Goal: Information Seeking & Learning: Compare options

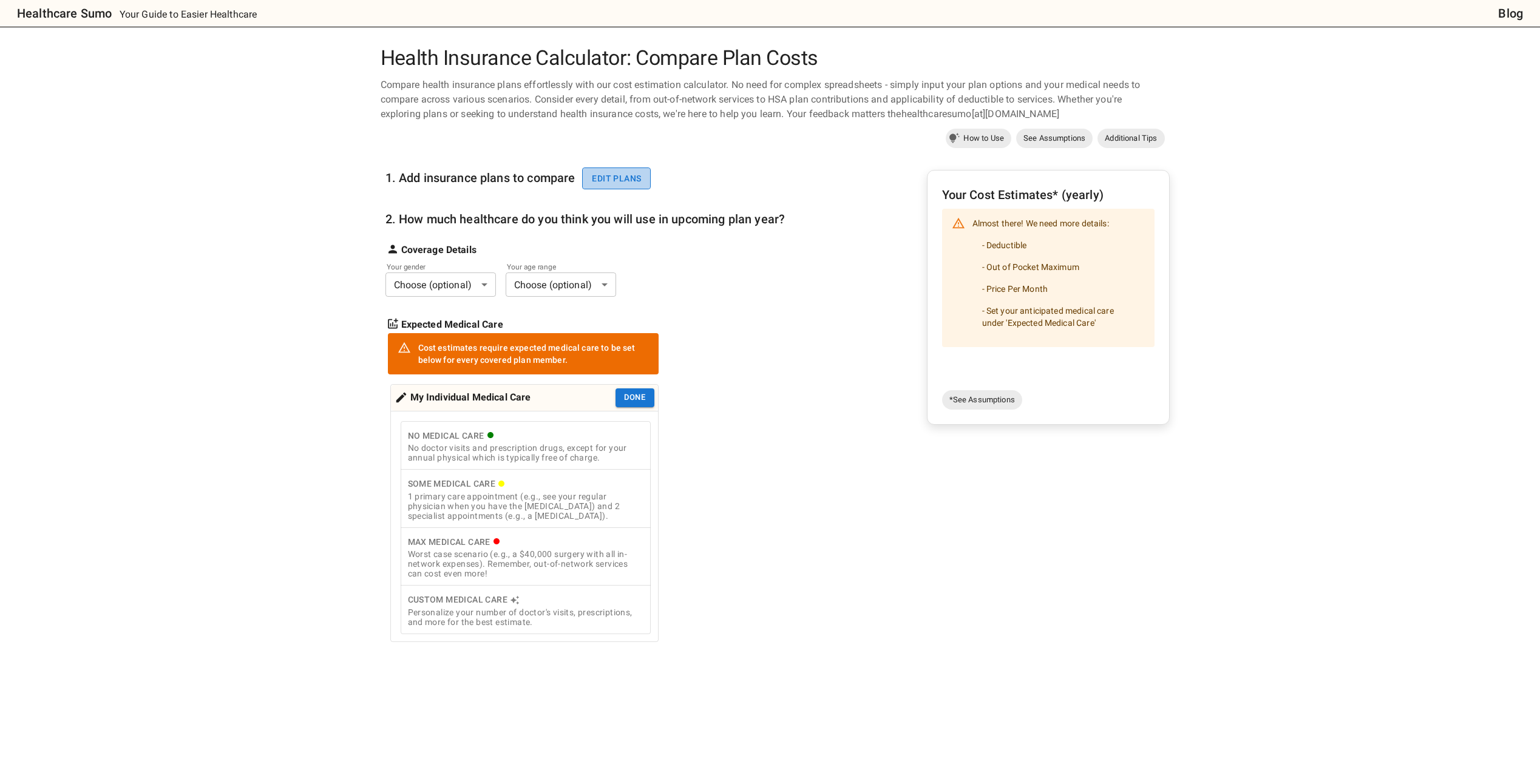
click at [632, 183] on button "Edit plans" at bounding box center [616, 179] width 69 height 23
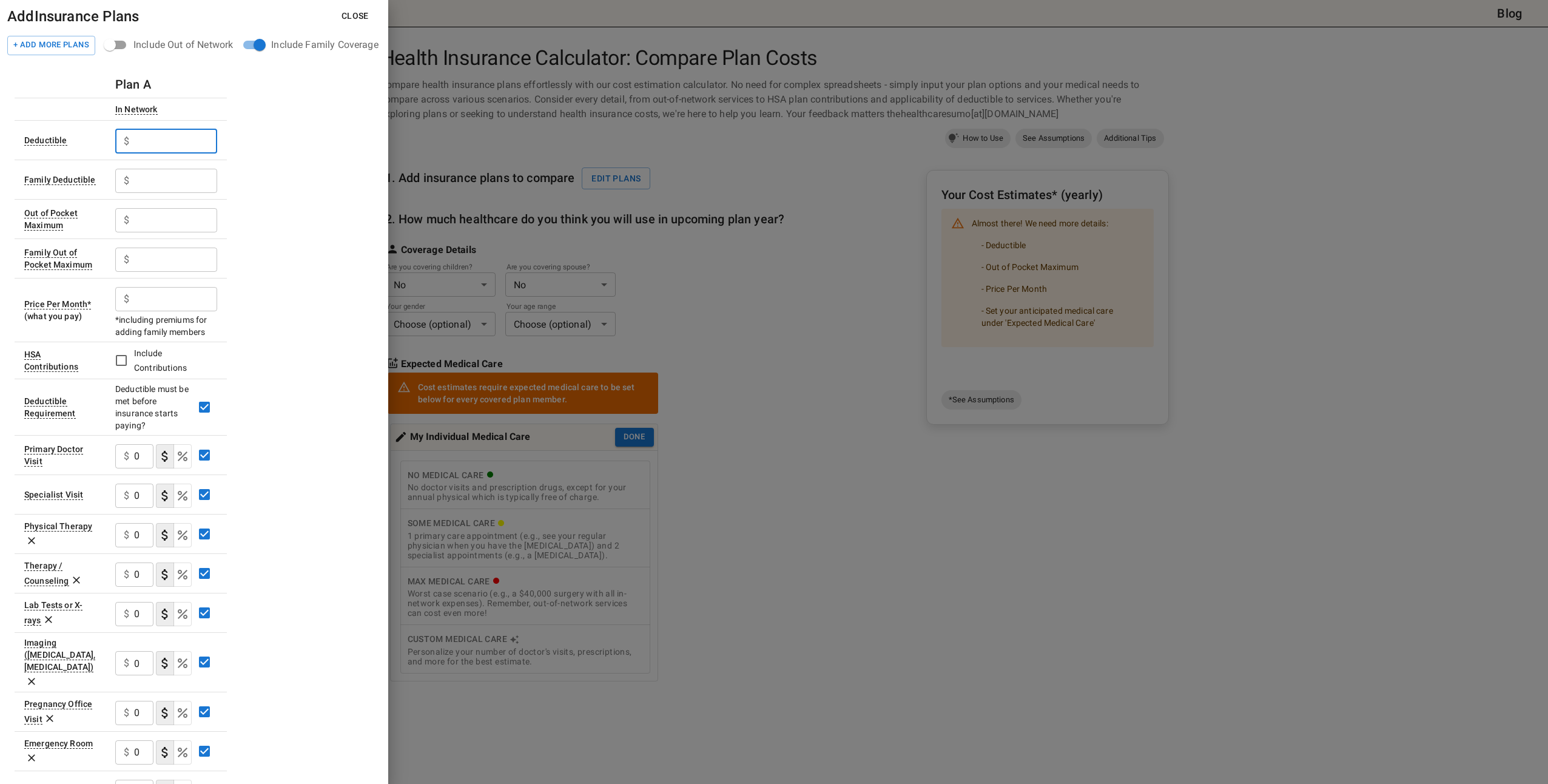
click at [174, 141] on input "text" at bounding box center [175, 141] width 83 height 24
click at [179, 141] on input "text" at bounding box center [175, 141] width 83 height 24
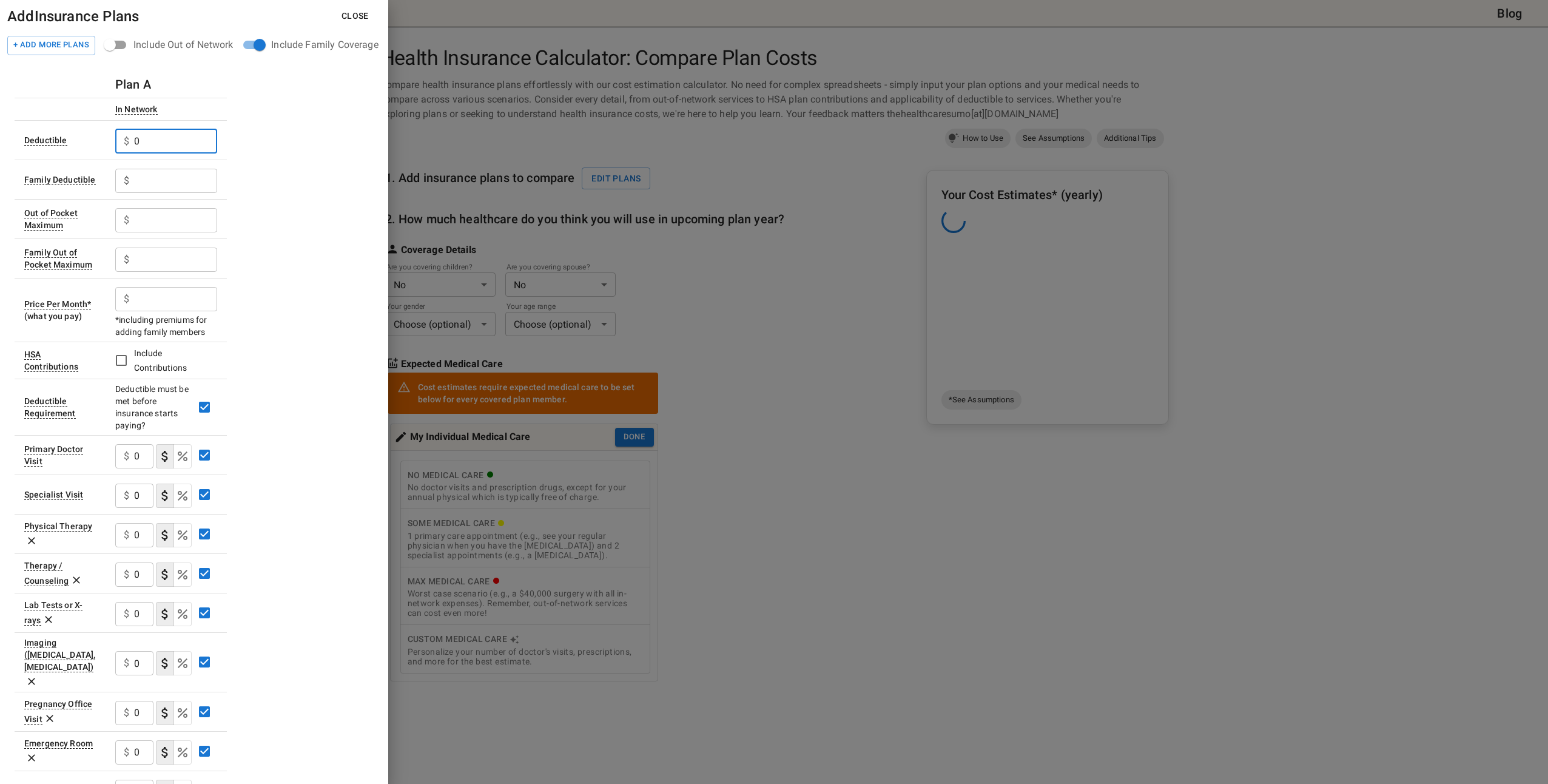
type input "0"
click at [199, 187] on input "text" at bounding box center [175, 180] width 83 height 24
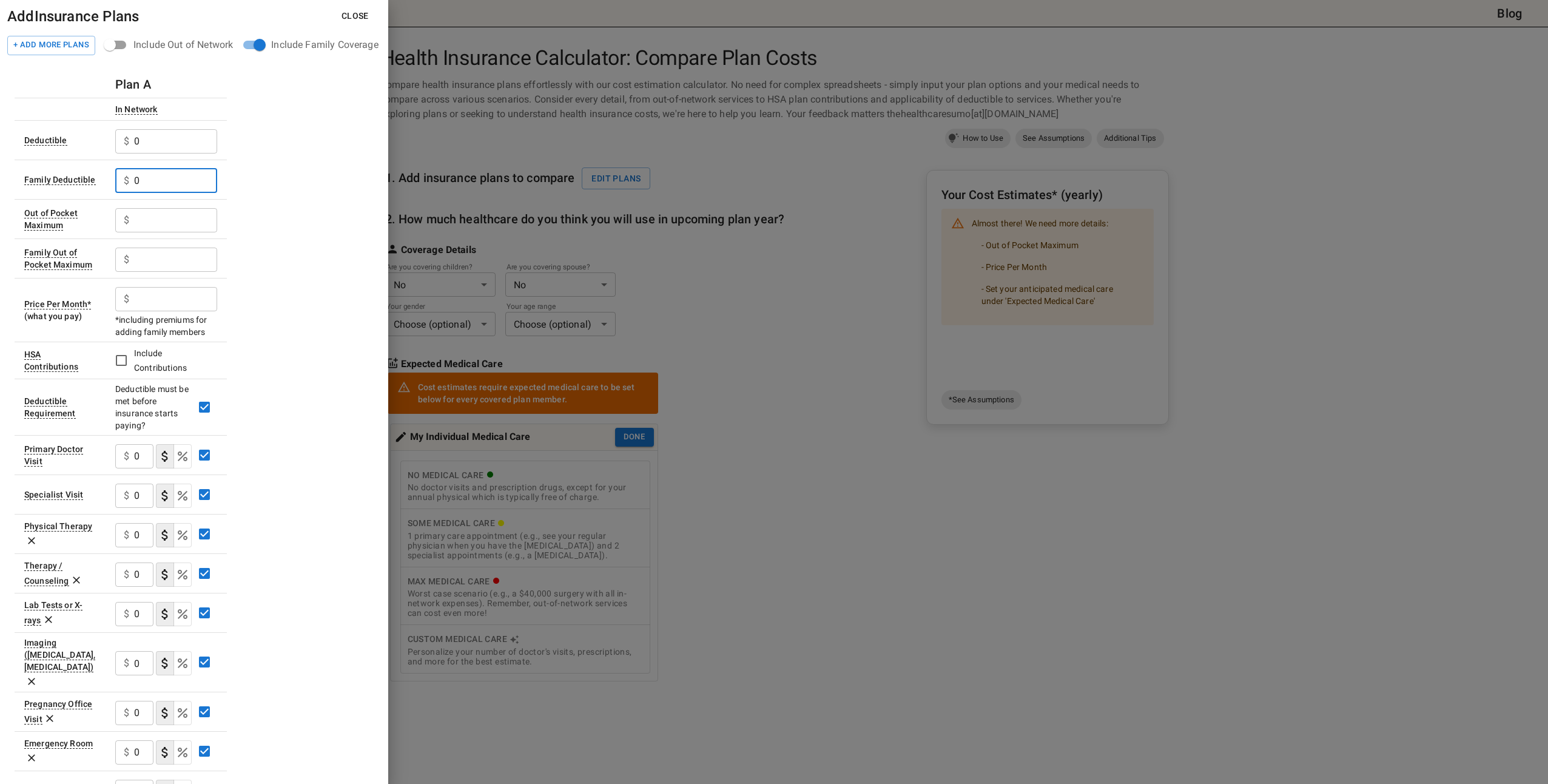
type input "0"
click at [198, 220] on input "text" at bounding box center [175, 220] width 83 height 24
type input "7350"
type input "14700"
click at [148, 302] on input "text" at bounding box center [175, 299] width 83 height 24
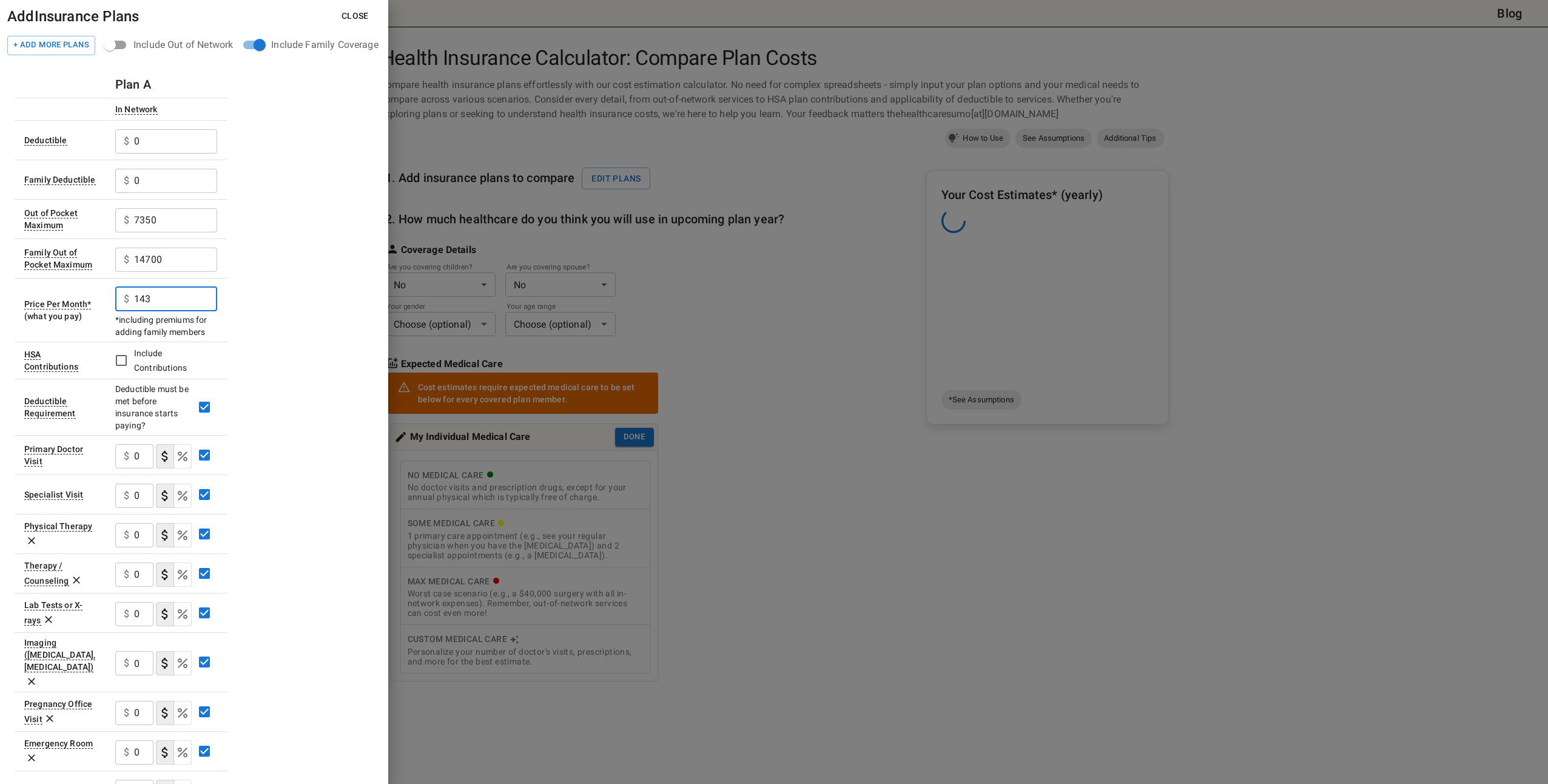
type input "143"
click at [308, 335] on div "Plan A In Network Deductible $ 0 ​ Family Deductible $ 0 ​ Out of Pocket Maximu…" at bounding box center [194, 579] width 359 height 1016
click at [141, 457] on input "0" at bounding box center [143, 456] width 19 height 24
type input "25"
click at [156, 497] on button "copayment" at bounding box center [165, 496] width 18 height 24
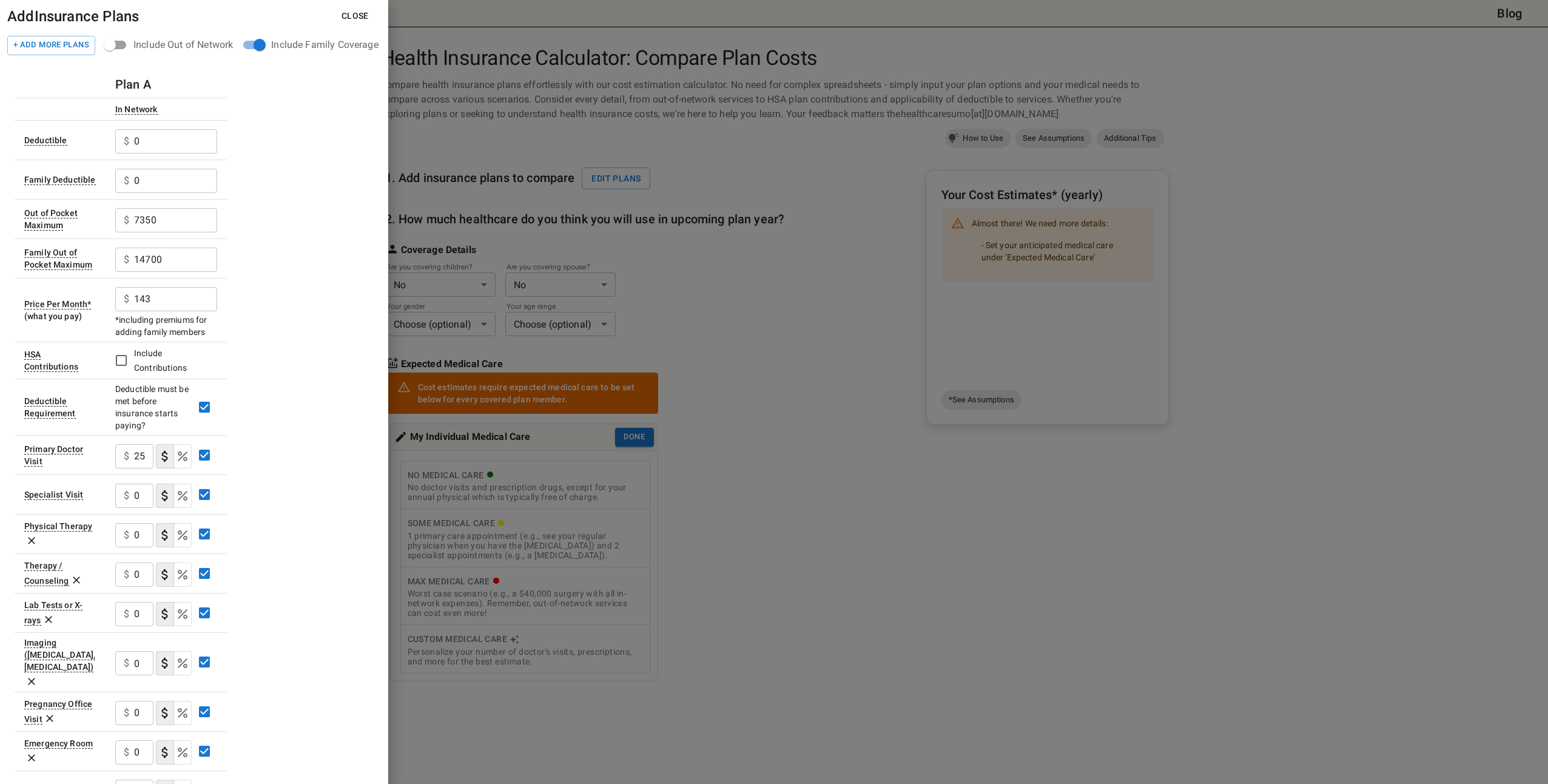
click at [136, 496] on input "0" at bounding box center [143, 496] width 19 height 24
type input "45"
click at [145, 538] on input "0" at bounding box center [143, 535] width 19 height 24
click at [28, 544] on icon at bounding box center [31, 540] width 12 height 12
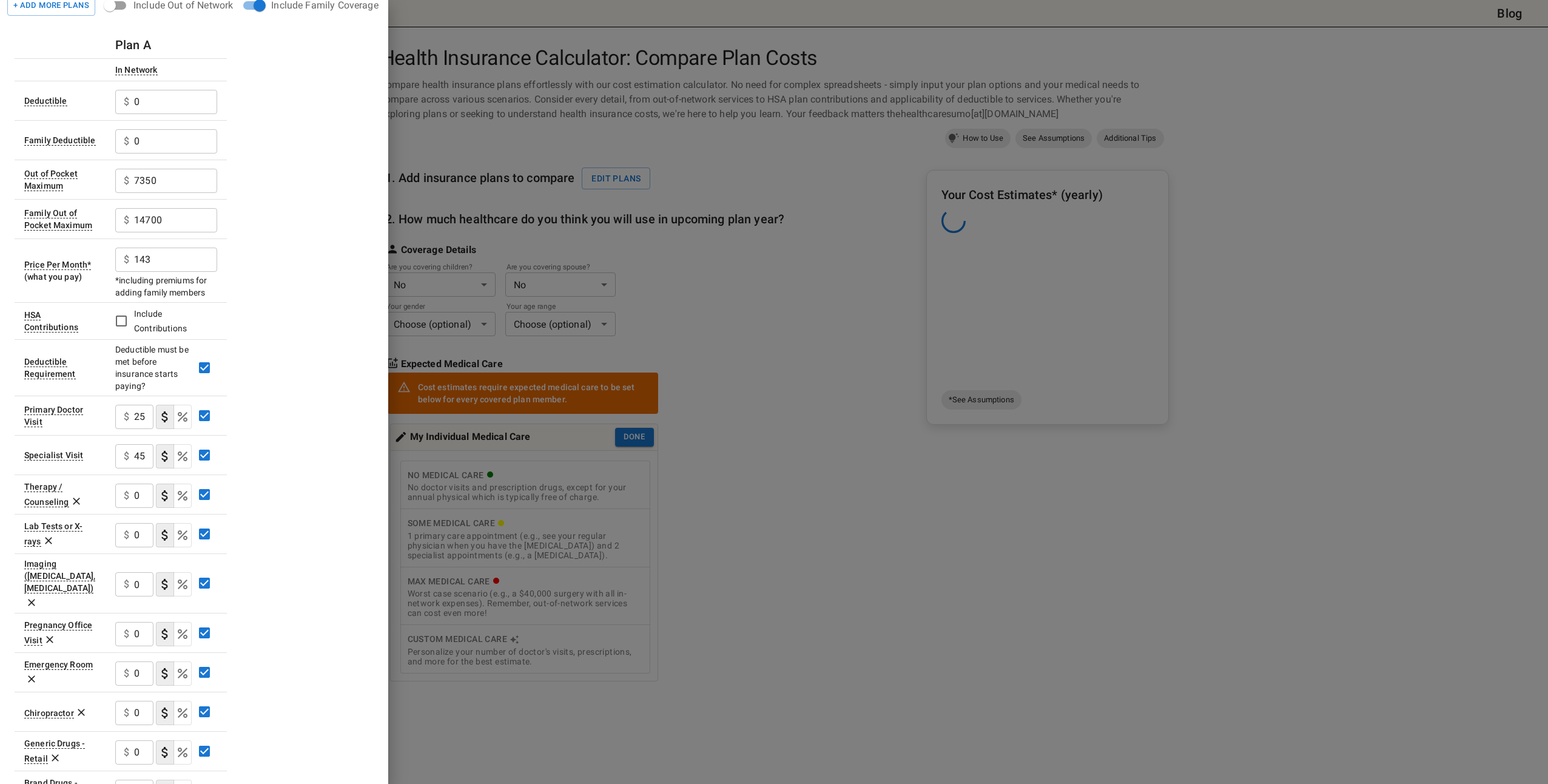
scroll to position [61, 0]
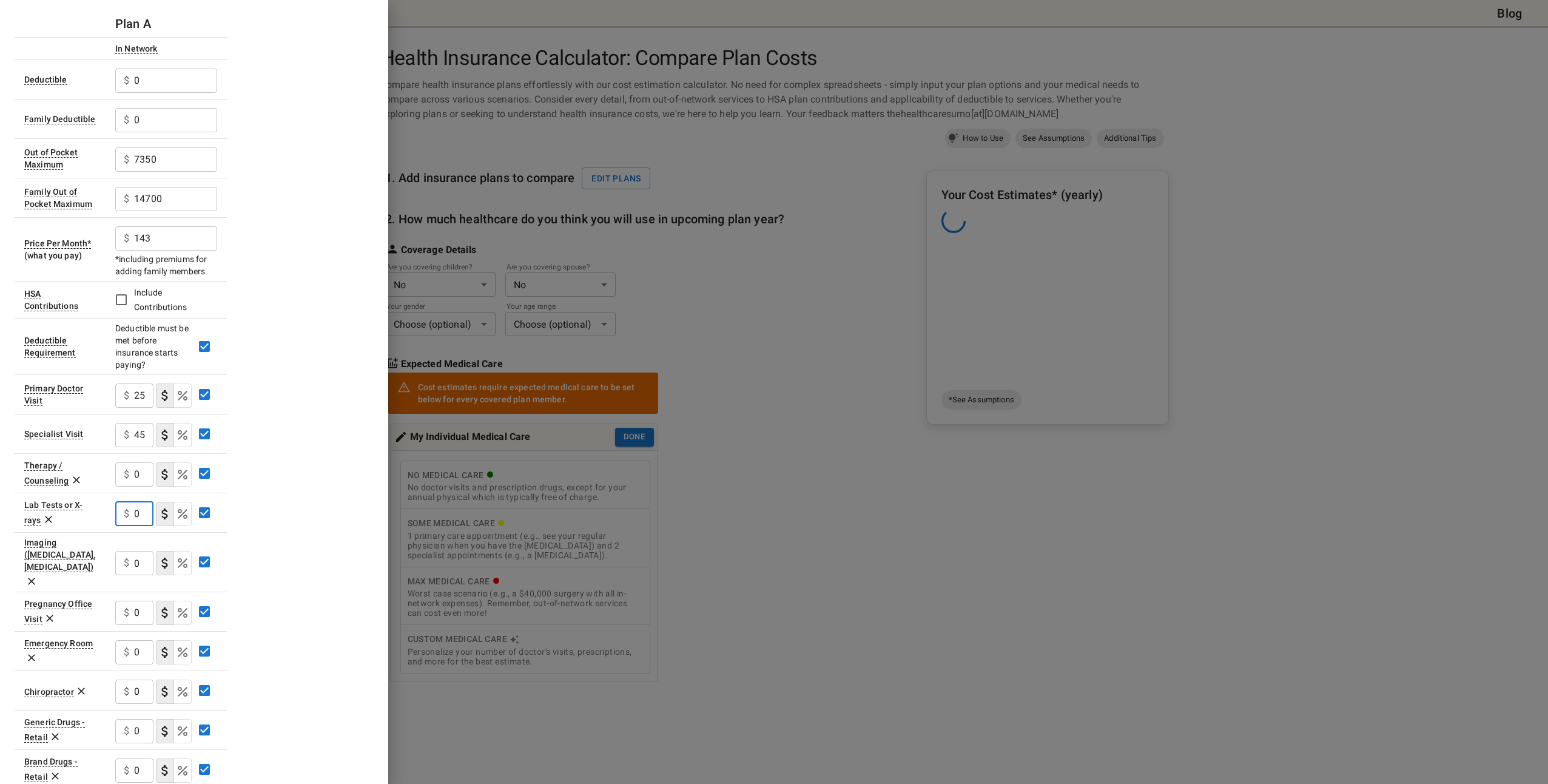
click at [141, 510] on input "0" at bounding box center [143, 514] width 19 height 24
type input "0"
click at [45, 522] on icon at bounding box center [48, 519] width 12 height 12
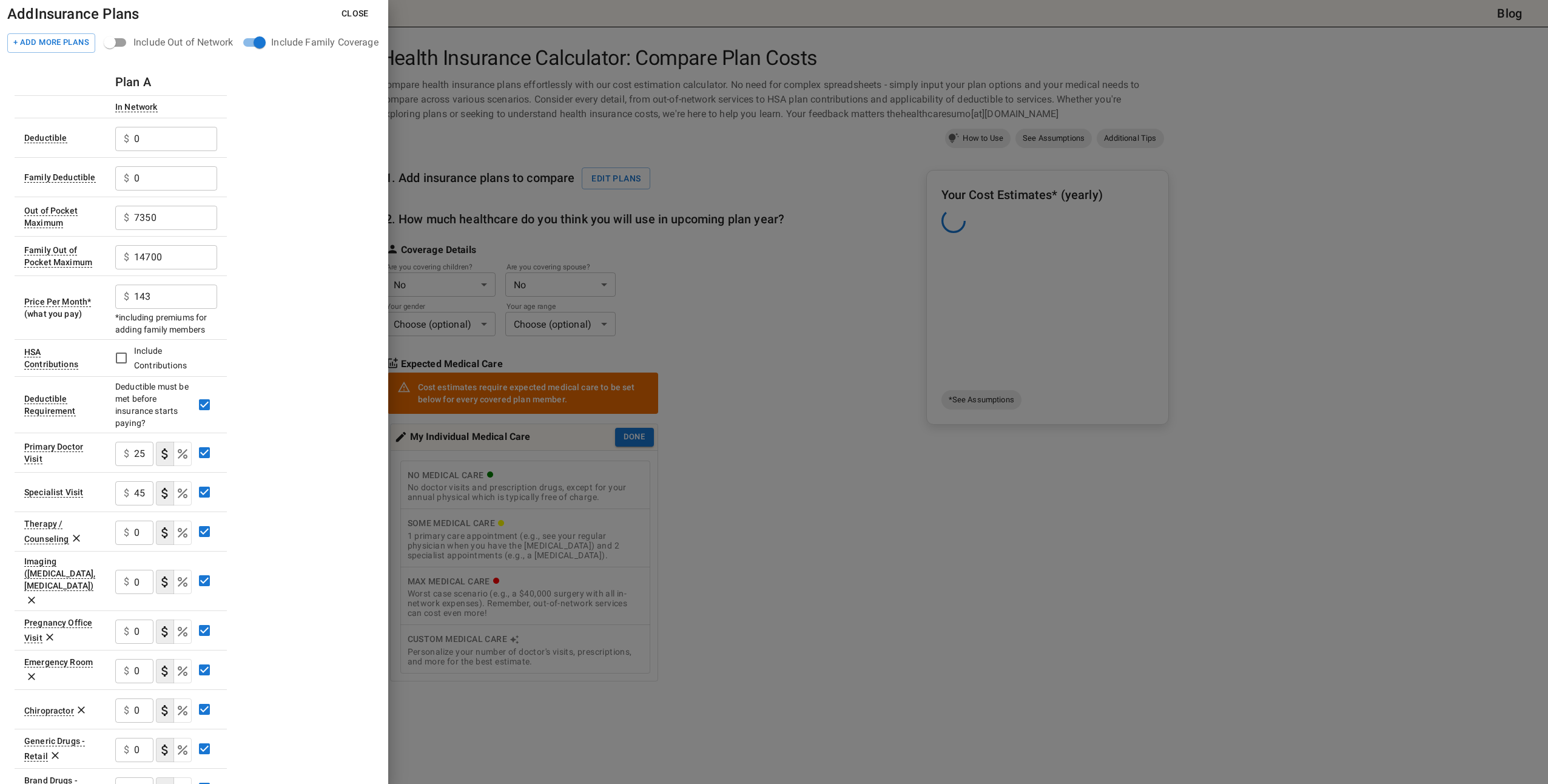
scroll to position [0, 0]
click at [189, 304] on input "143" at bounding box center [175, 299] width 83 height 24
type input "142"
click at [281, 239] on div "Plan A In Network Deductible $ 0 ​ Family Deductible $ 0 ​ Out of Pocket Maximu…" at bounding box center [194, 539] width 359 height 937
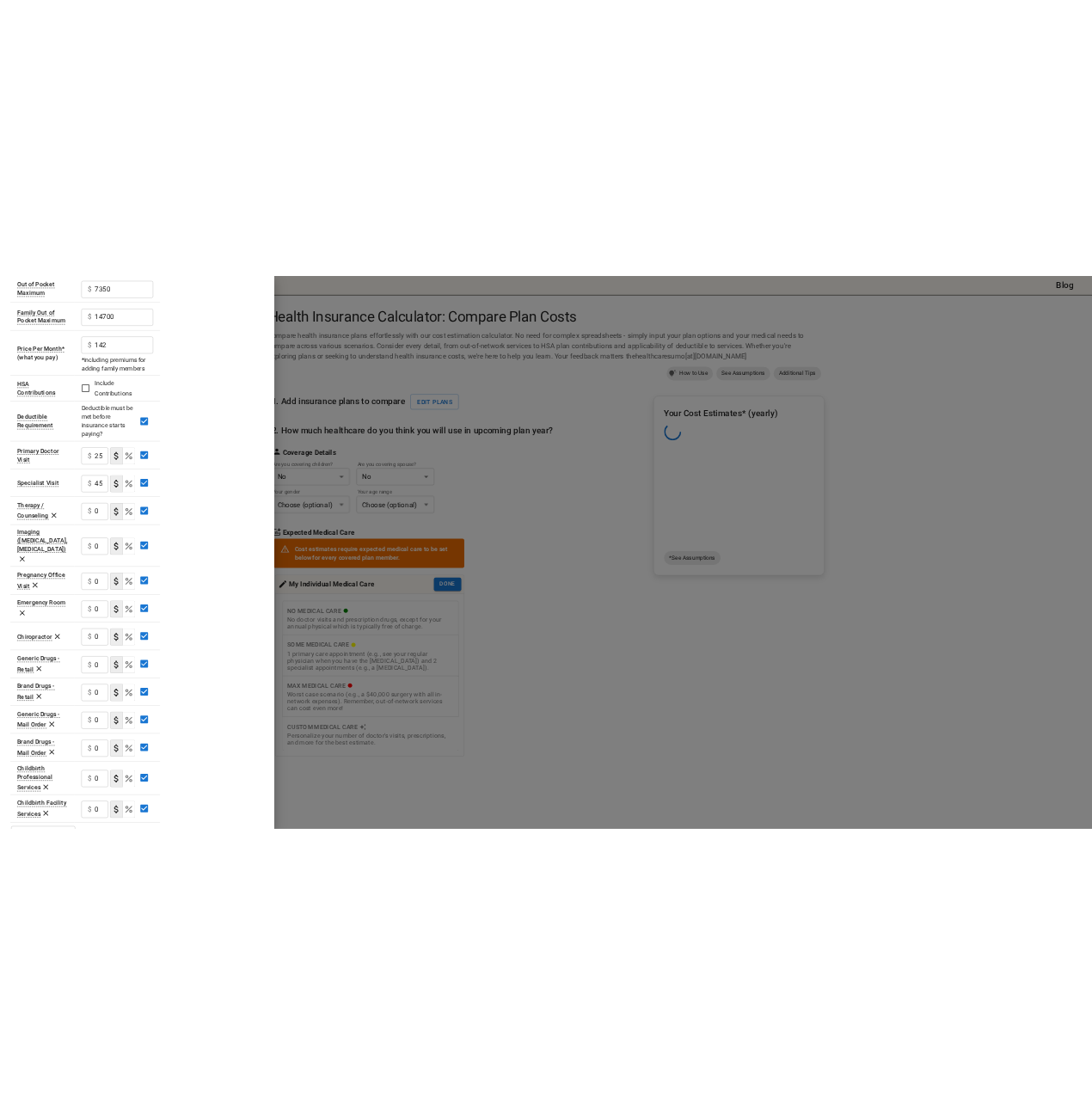
scroll to position [311, 0]
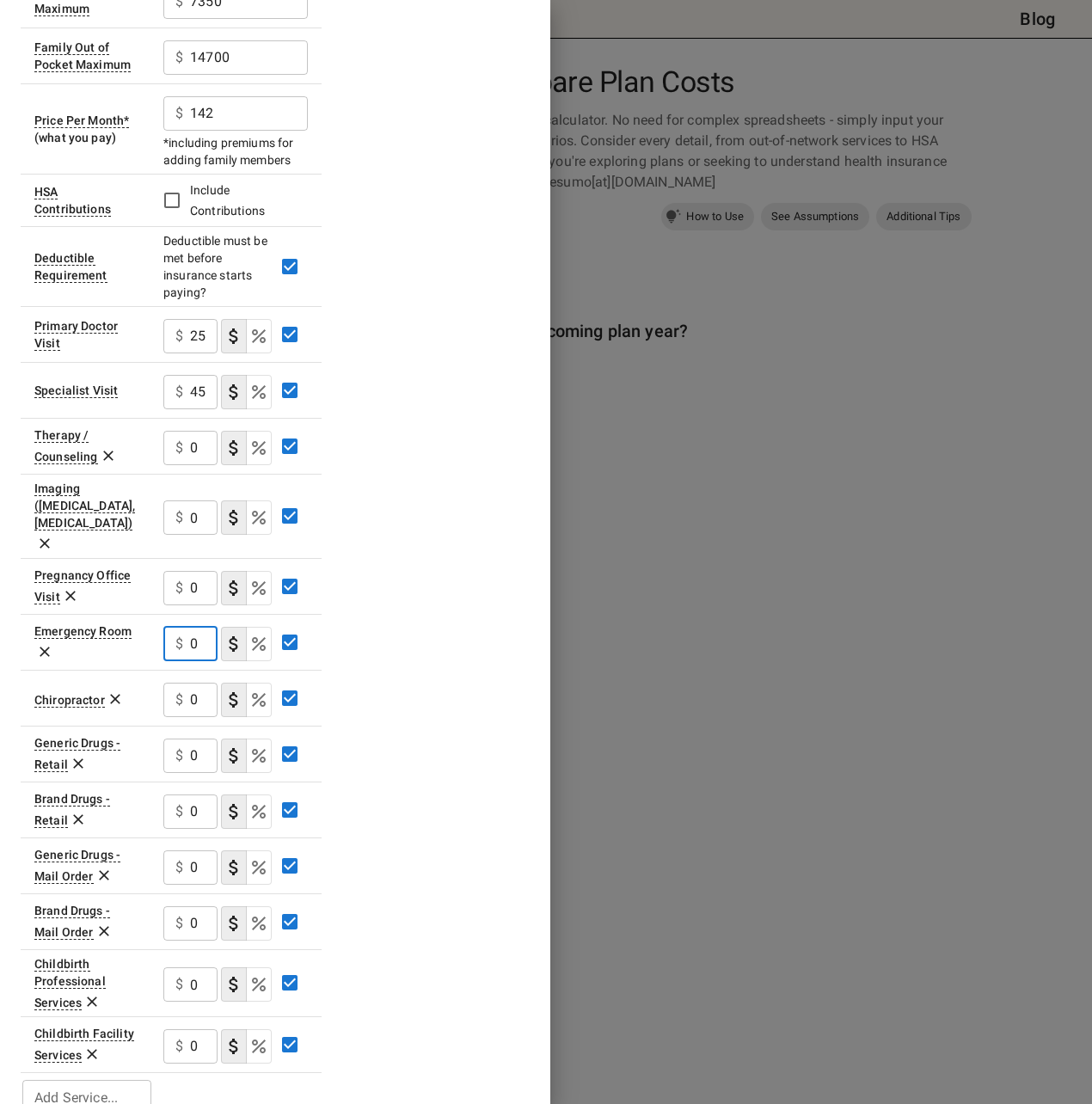
click at [192, 627] on input "0" at bounding box center [203, 644] width 28 height 35
type input "250"
click at [188, 683] on div "$ 0 ​" at bounding box center [190, 700] width 54 height 35
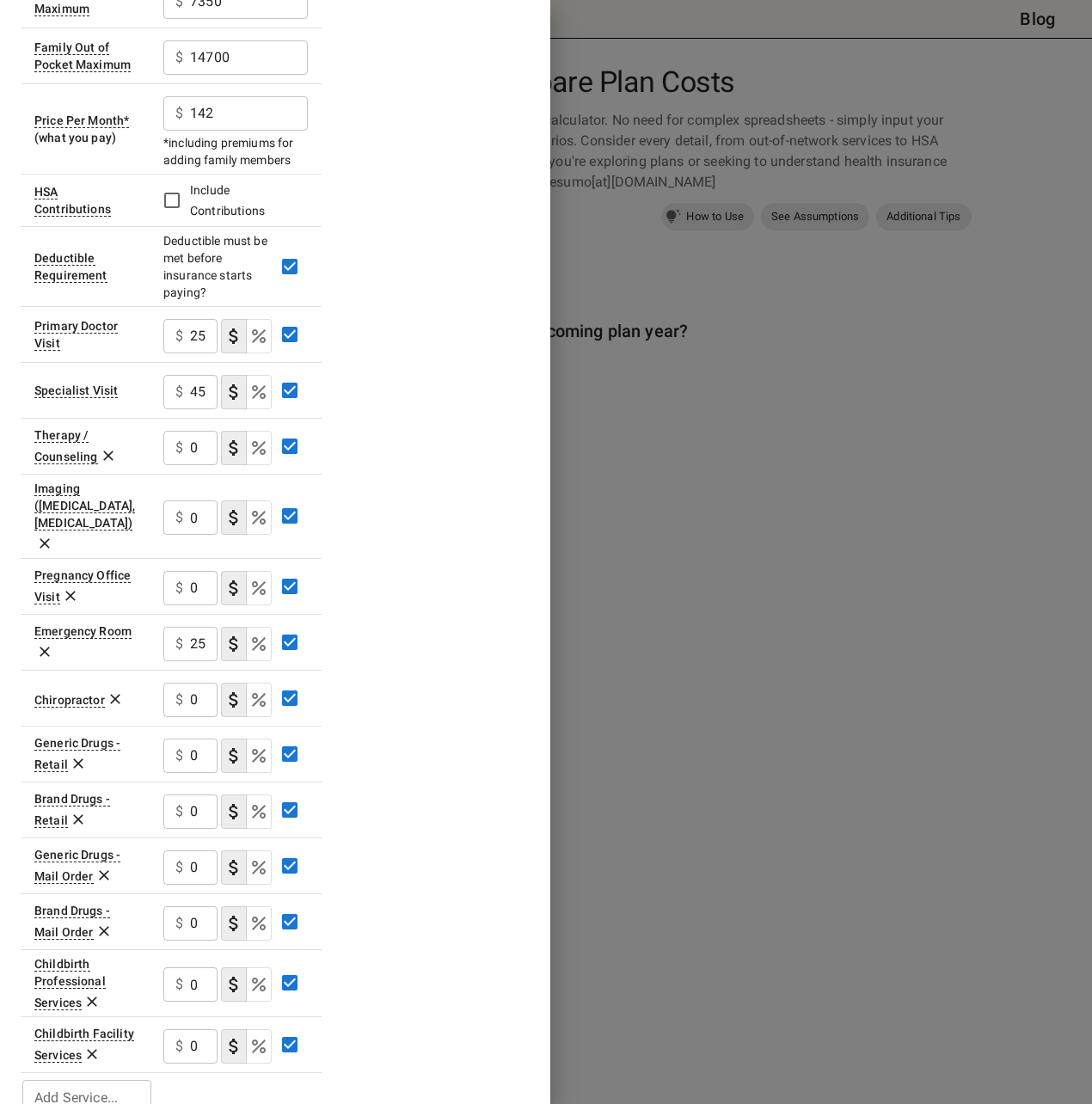
click at [117, 690] on icon at bounding box center [115, 698] width 17 height 17
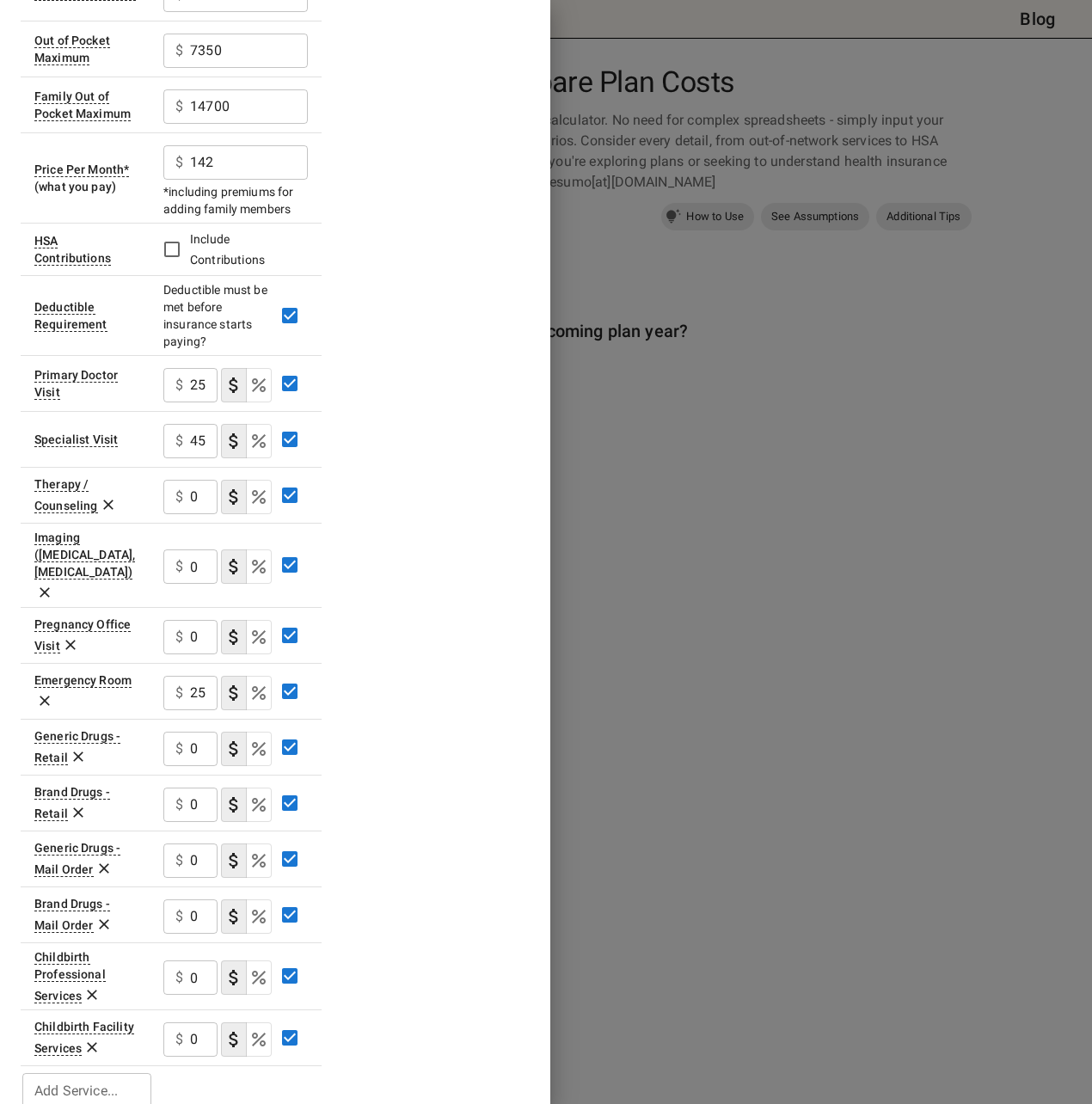
click at [209, 732] on input "0" at bounding box center [203, 749] width 28 height 35
type input "15"
click at [196, 788] on input "0" at bounding box center [203, 805] width 28 height 35
type input "60"
click at [198, 843] on input "0" at bounding box center [203, 860] width 28 height 35
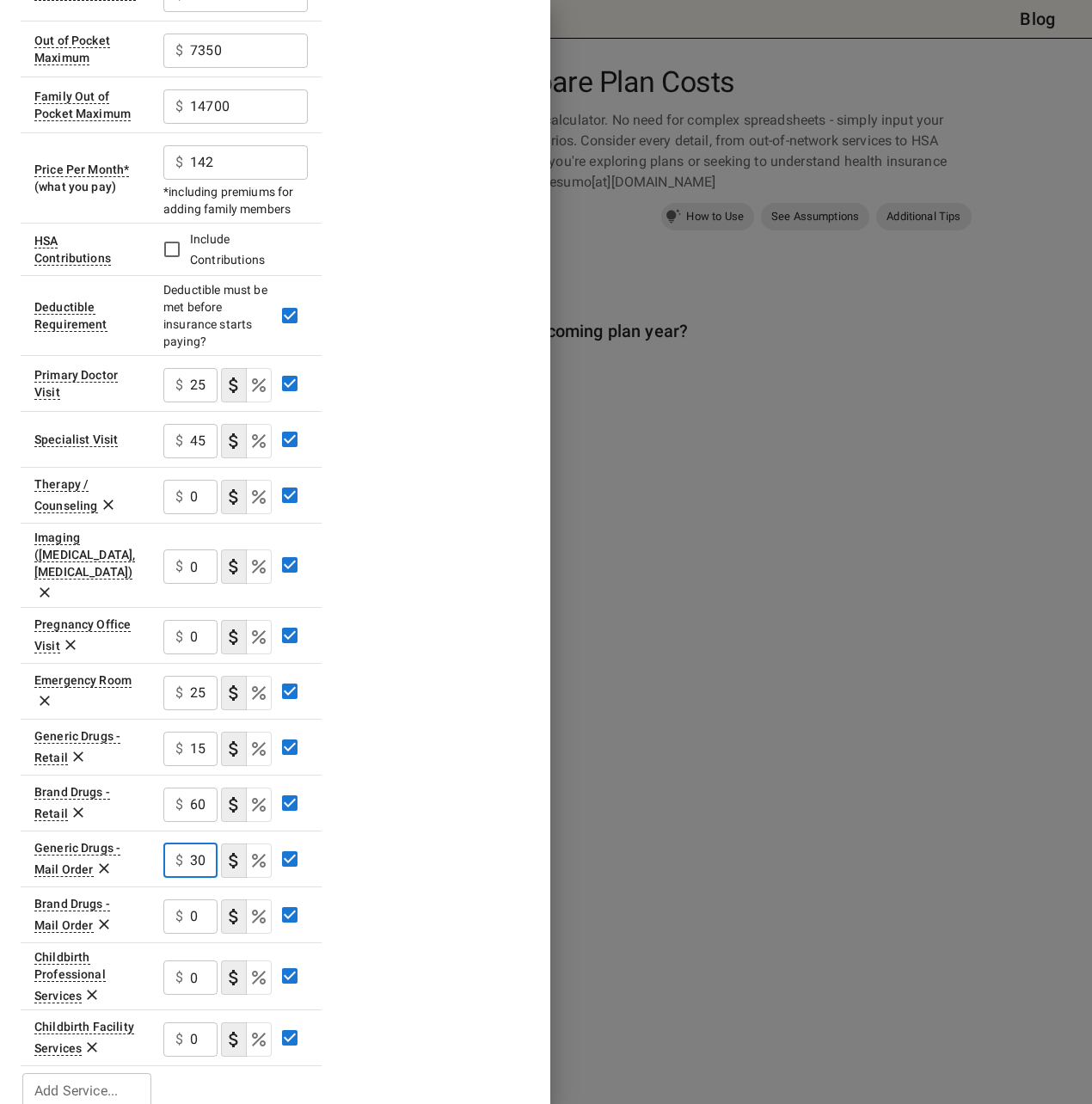
type input "30"
click at [200, 899] on input "0" at bounding box center [203, 916] width 28 height 35
type input "120"
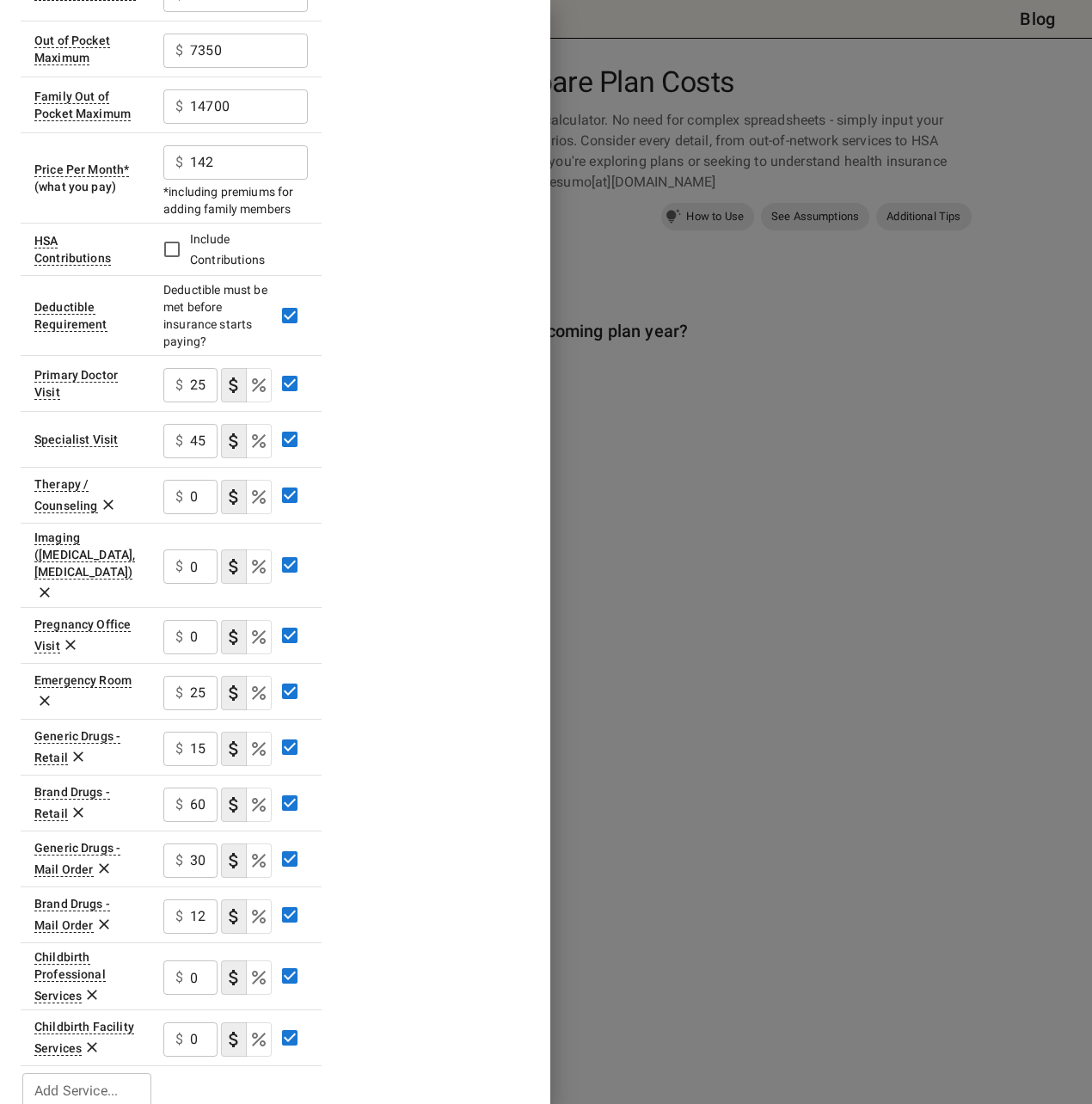
click at [530, 827] on div "Plan A In Network Deductible $ 0 ​ Family Deductible $ 0 ​ Out of Pocket Maximu…" at bounding box center [275, 475] width 509 height 1271
click at [98, 986] on icon at bounding box center [92, 994] width 17 height 17
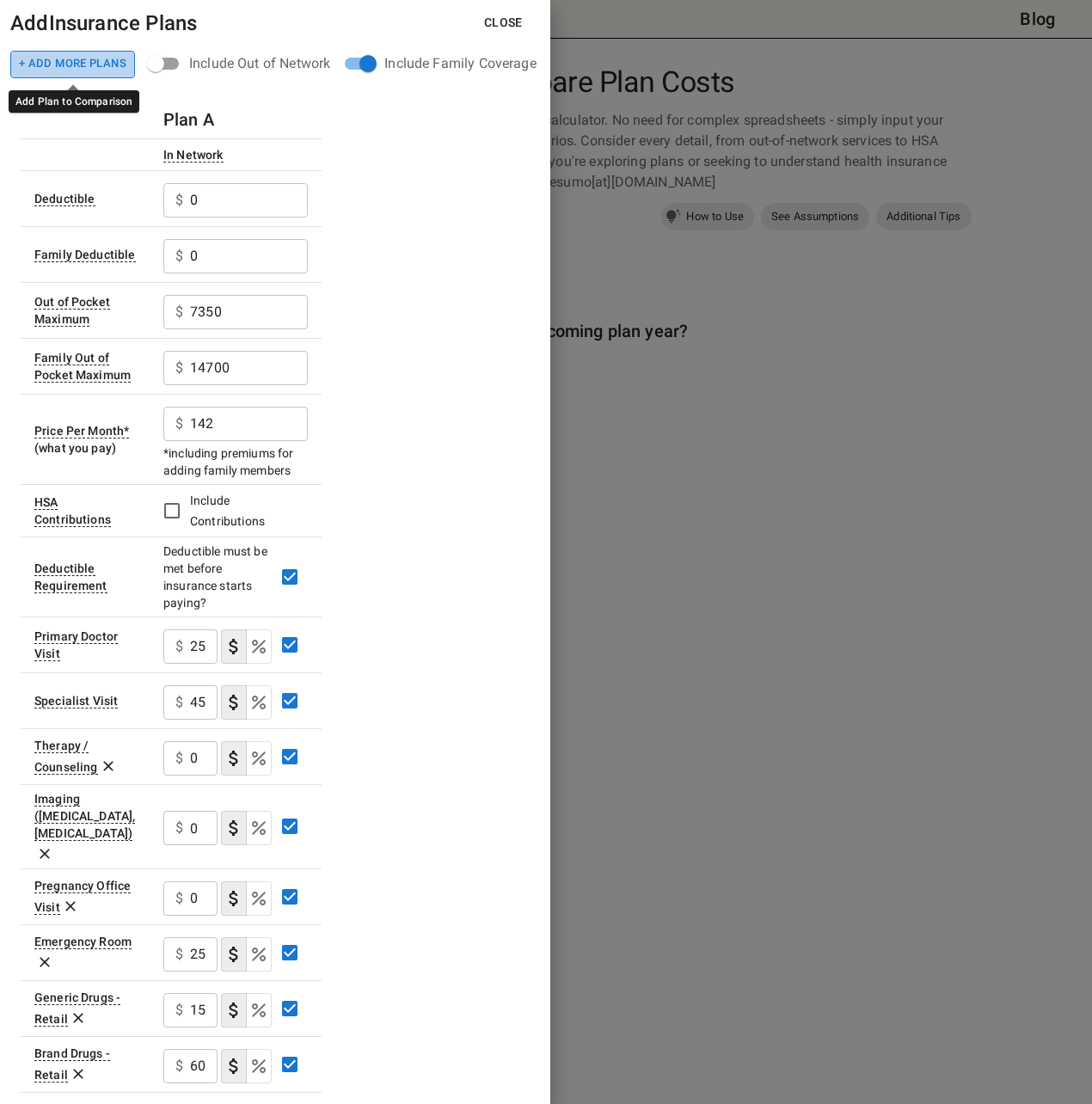
click at [79, 61] on button "+ Add More Plans" at bounding box center [73, 64] width 125 height 28
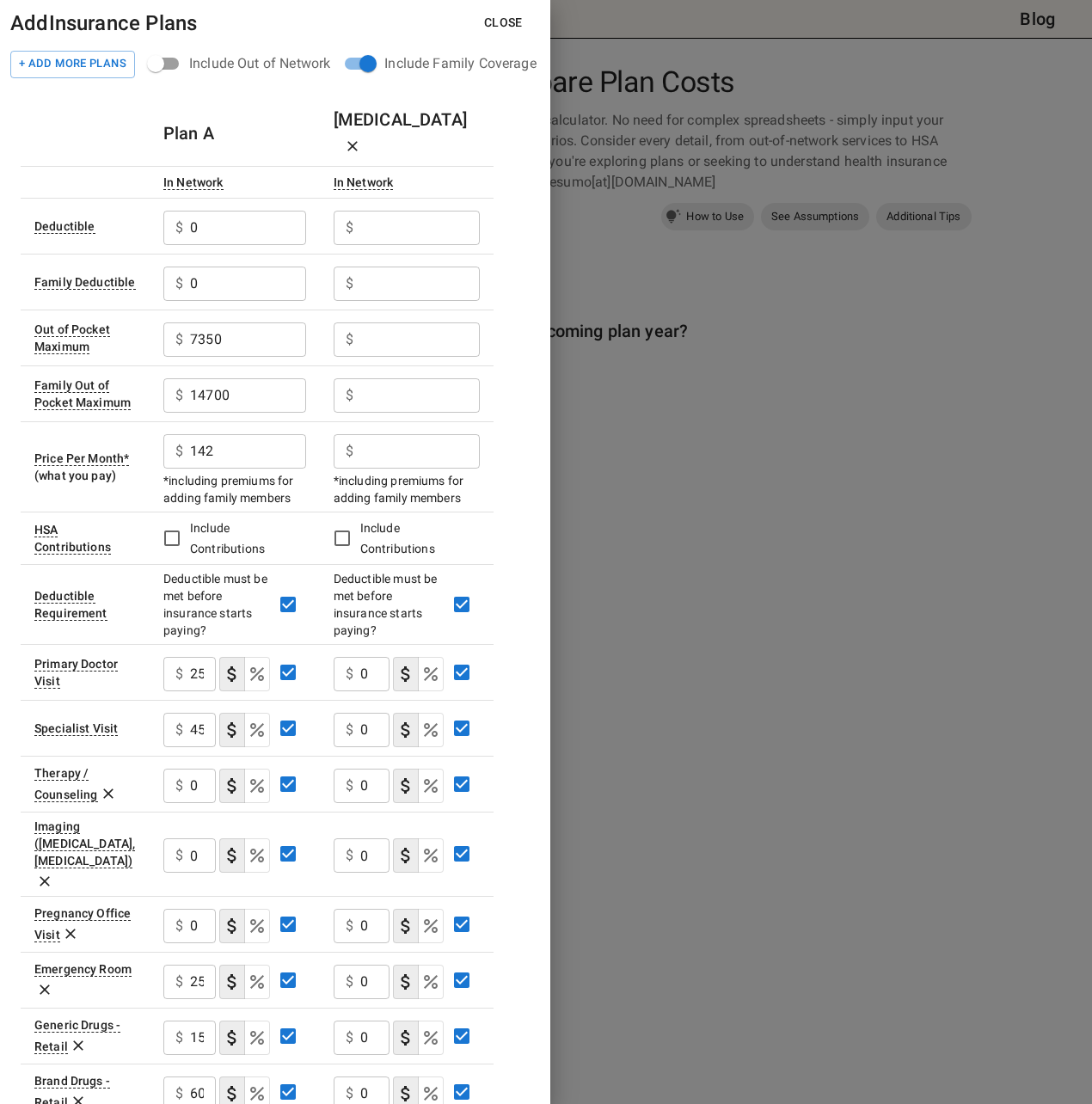
drag, startPoint x: 517, startPoint y: 19, endPoint x: 517, endPoint y: 30, distance: 11.0
click at [517, 19] on button "Close" at bounding box center [503, 23] width 66 height 32
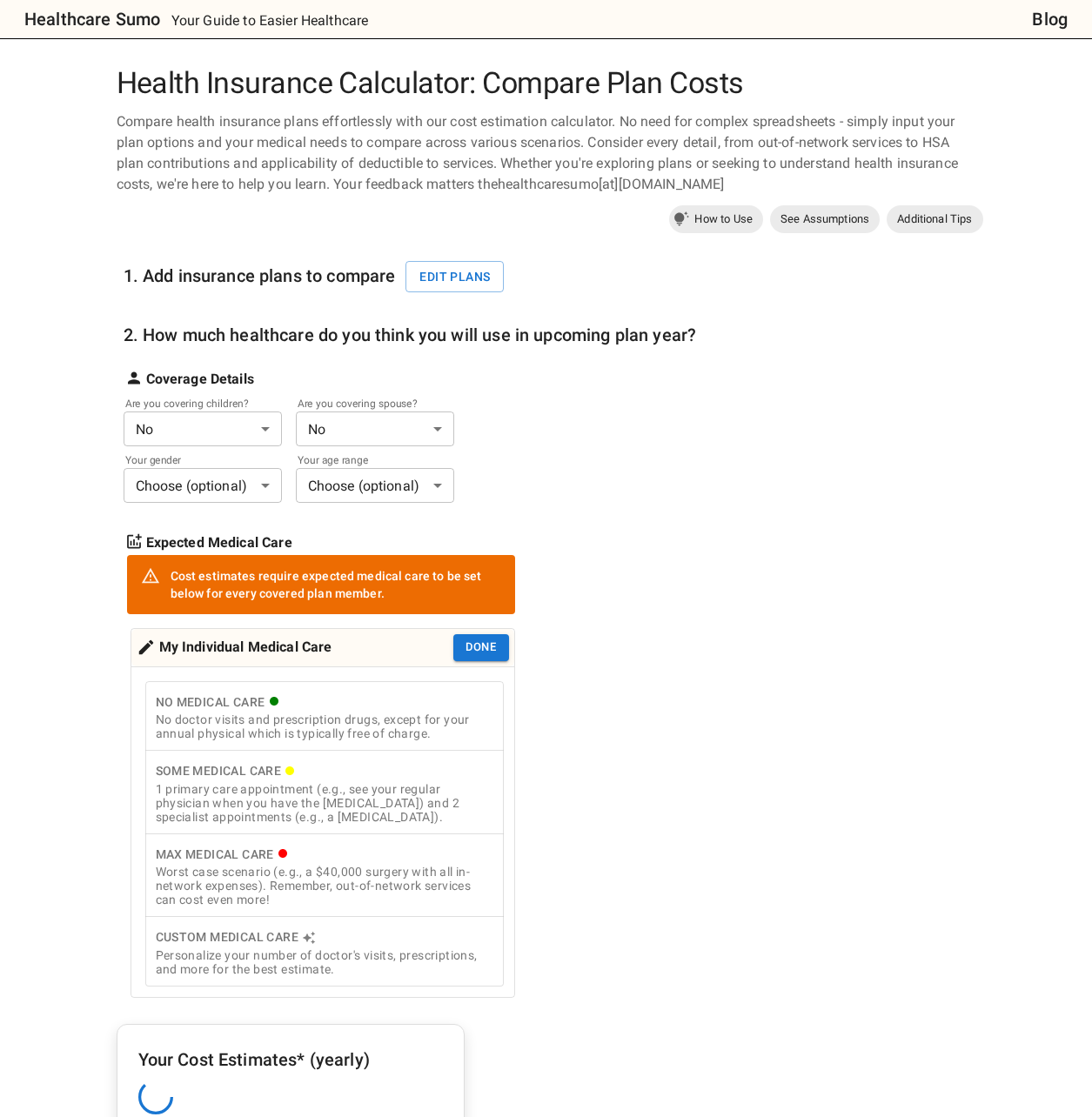
click at [754, 624] on div "1. Add insurance plans to compare Edit plans 2. How much healthcare do you thin…" at bounding box center [553, 922] width 874 height 1368
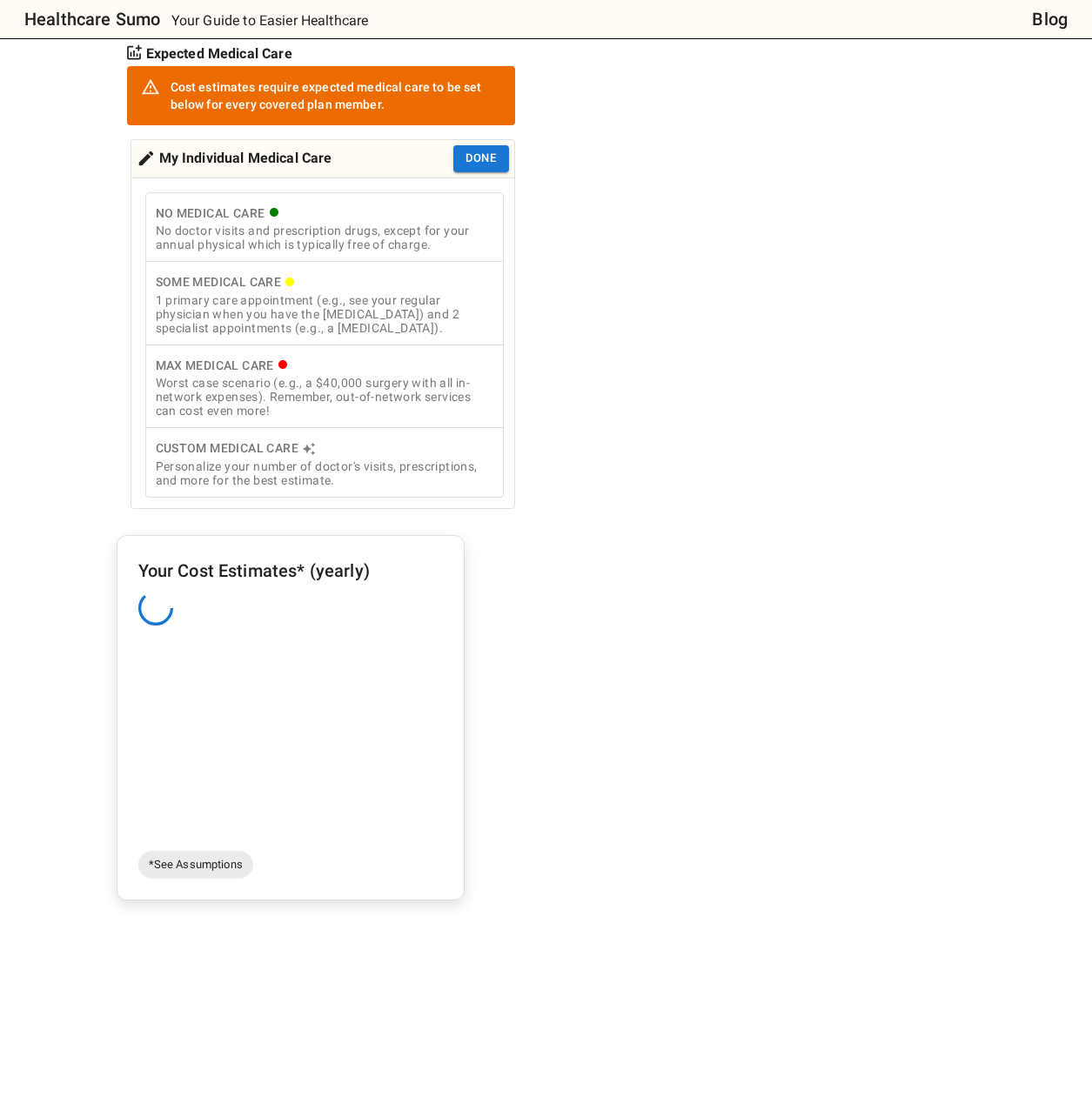
scroll to position [213, 0]
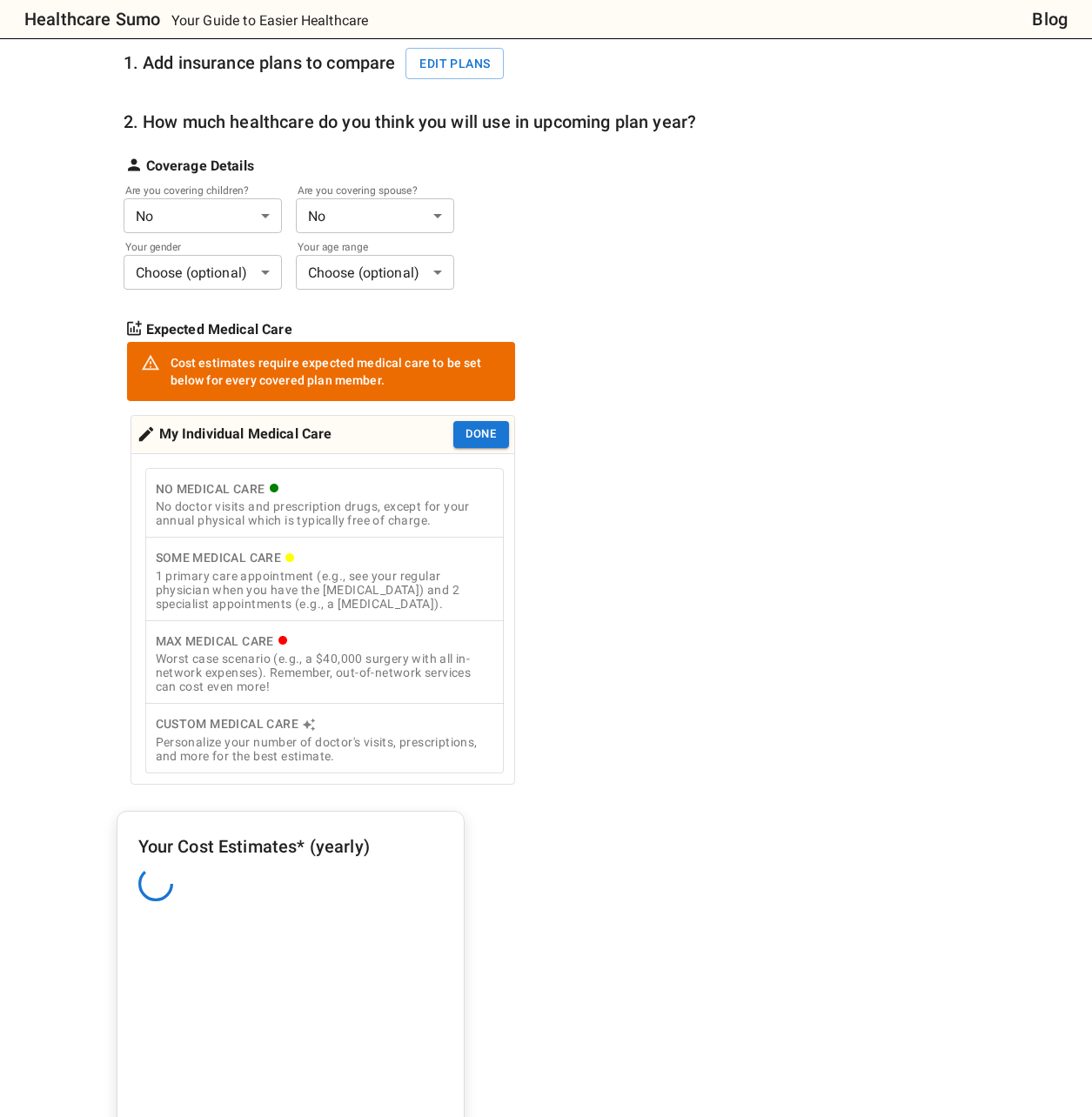
click at [1078, 716] on body "Healthcare Sumo Your Guide to Easier Healthcare Blog Health Insurance Calculato…" at bounding box center [546, 904] width 1092 height 2235
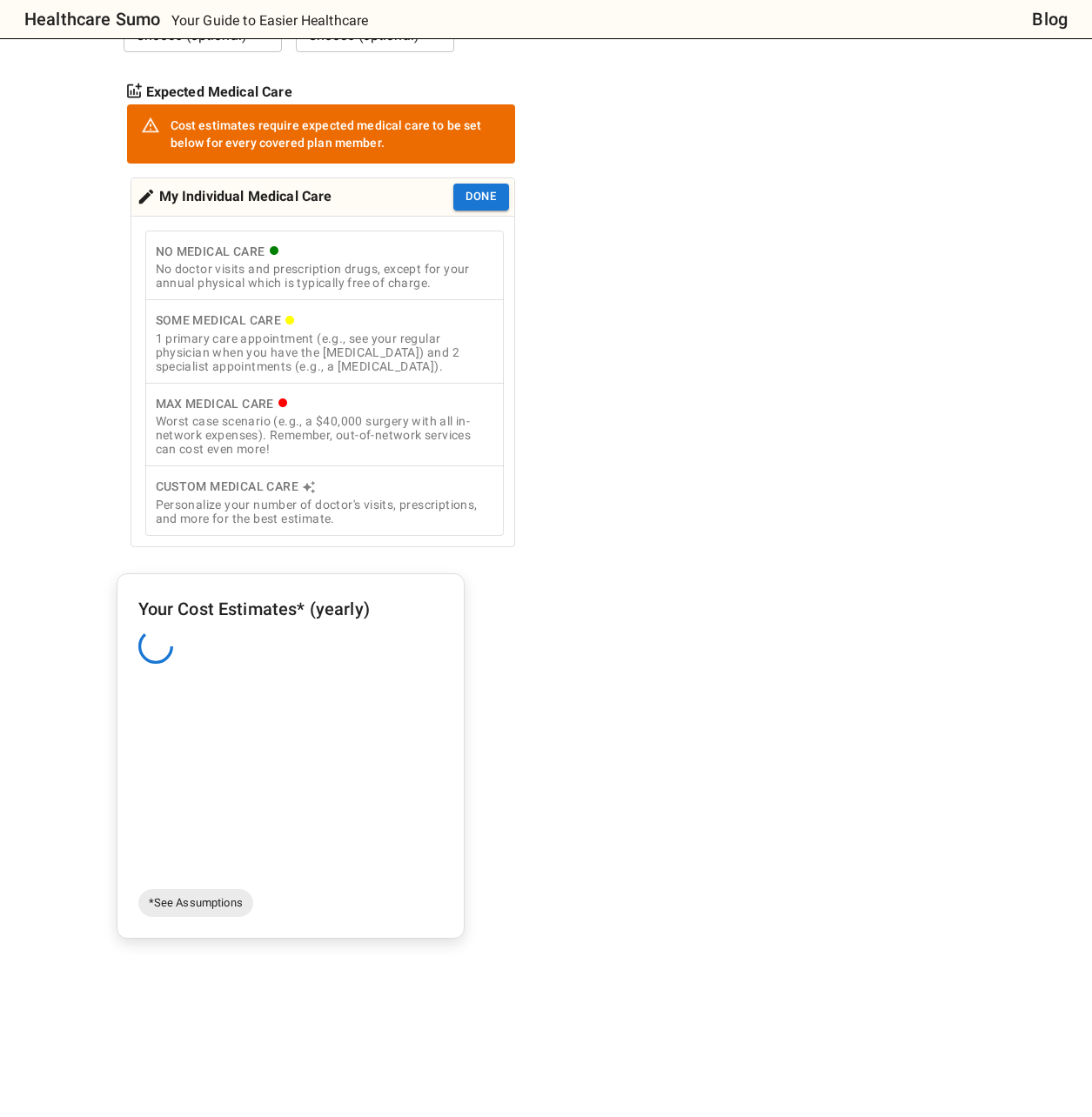
scroll to position [561, 0]
